Goal: Task Accomplishment & Management: Use online tool/utility

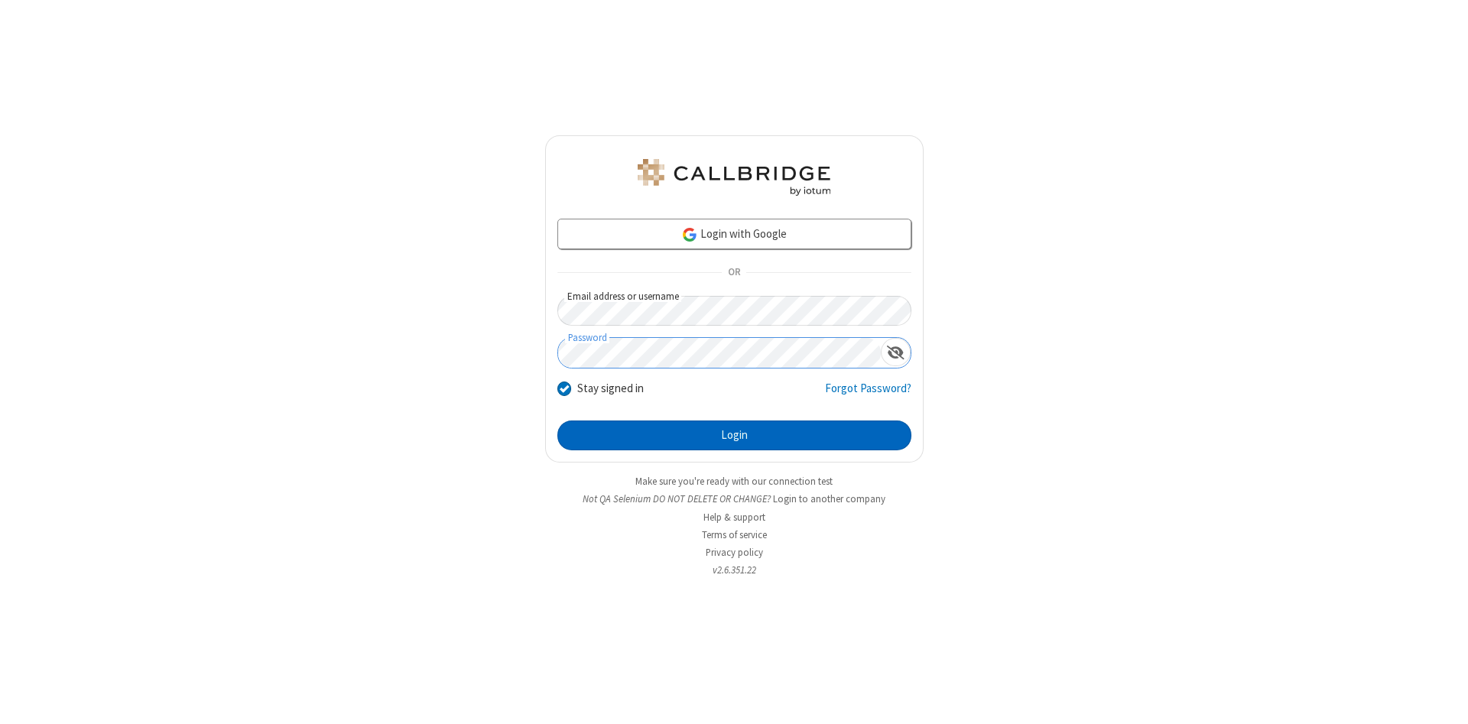
click at [734, 436] on button "Login" at bounding box center [734, 435] width 354 height 31
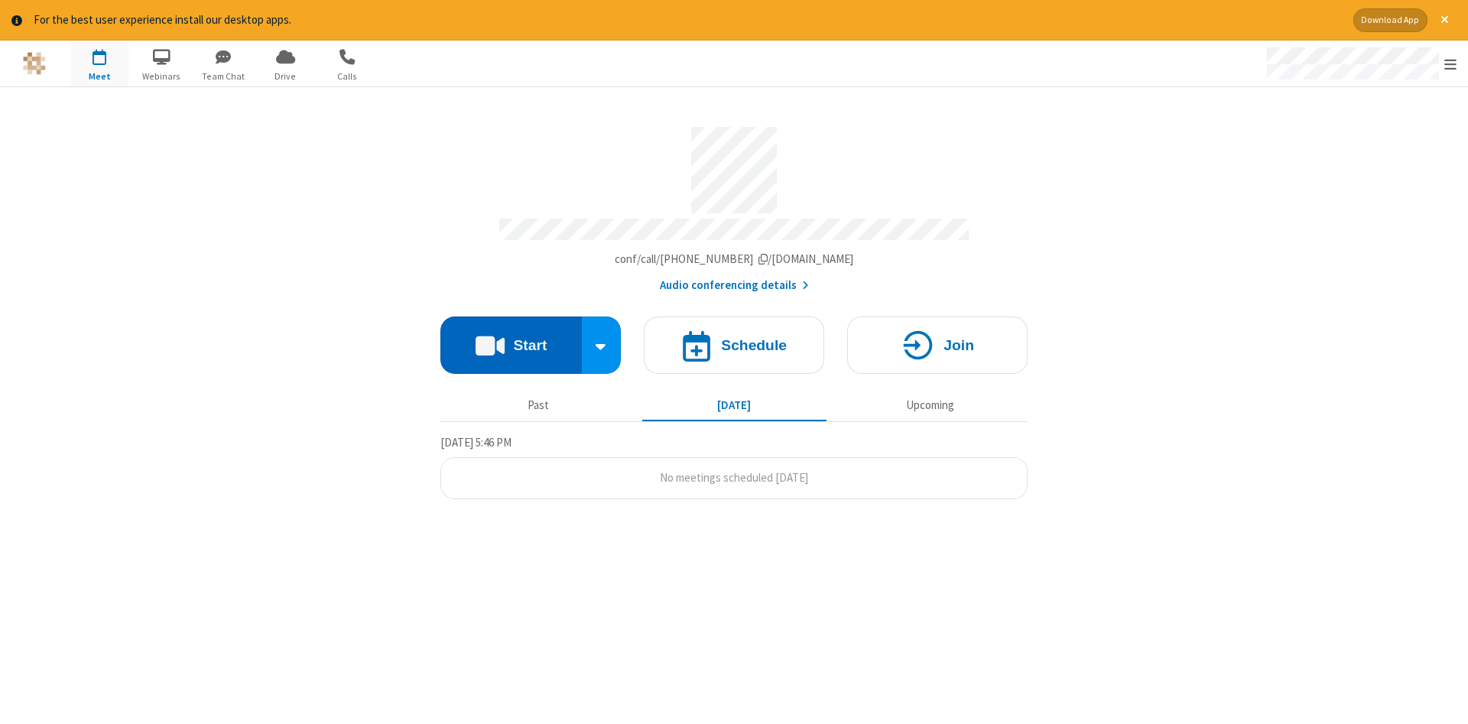
click at [511, 339] on button "Start" at bounding box center [510, 344] width 141 height 57
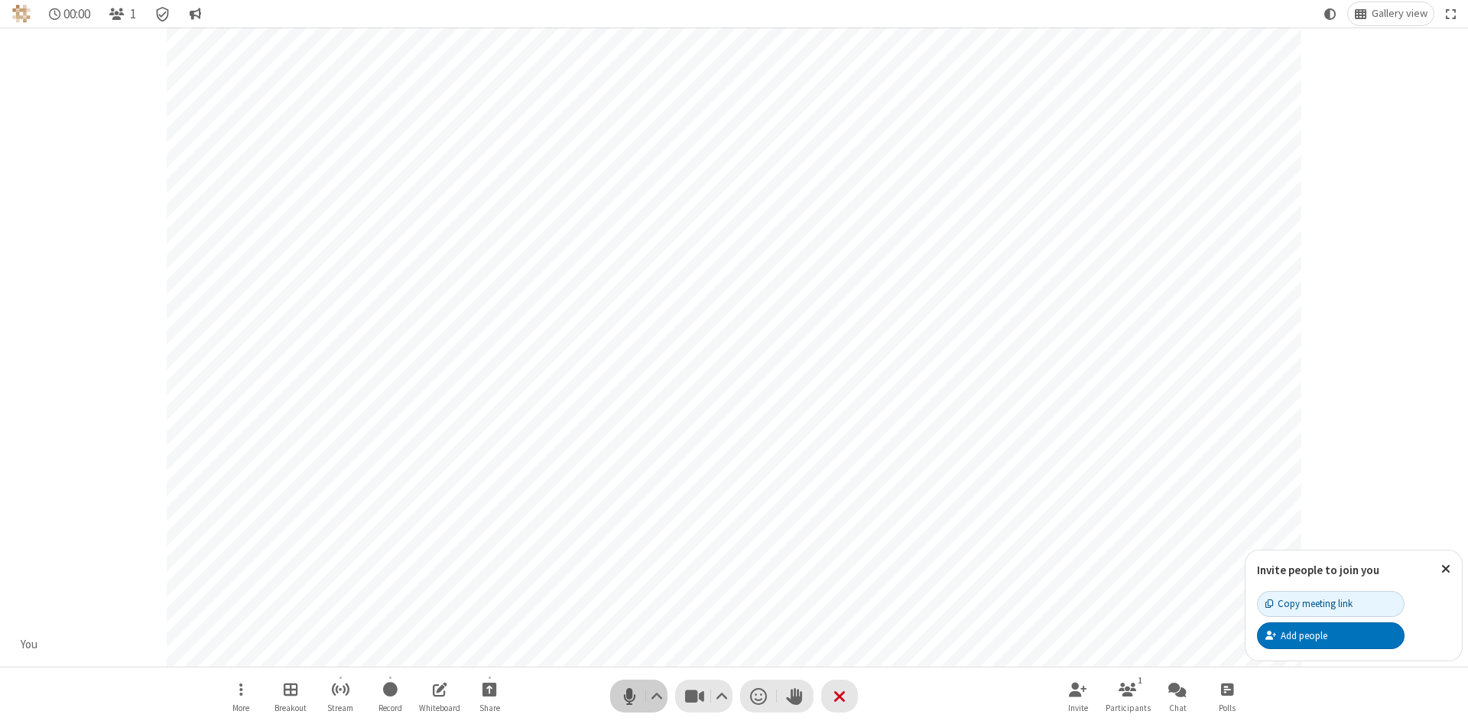
click at [629, 696] on span "Mute (Alt+A)" at bounding box center [629, 696] width 23 height 22
click at [629, 696] on span "Unmute (Alt+A)" at bounding box center [629, 696] width 23 height 22
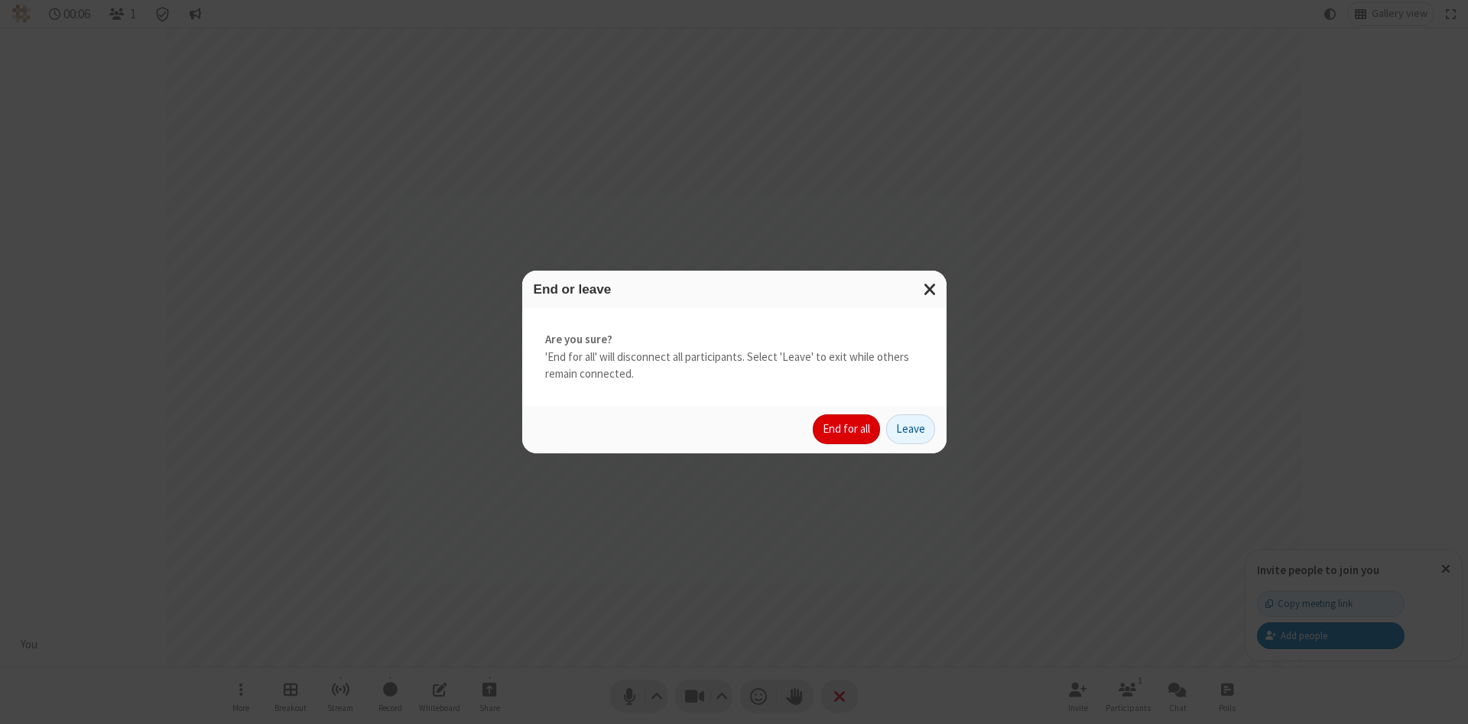
click at [847, 429] on button "End for all" at bounding box center [846, 429] width 67 height 31
